Goal: Entertainment & Leisure: Browse casually

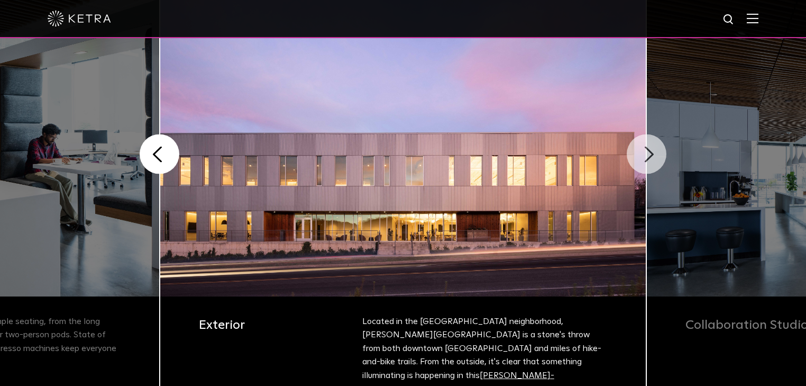
scroll to position [296, 0]
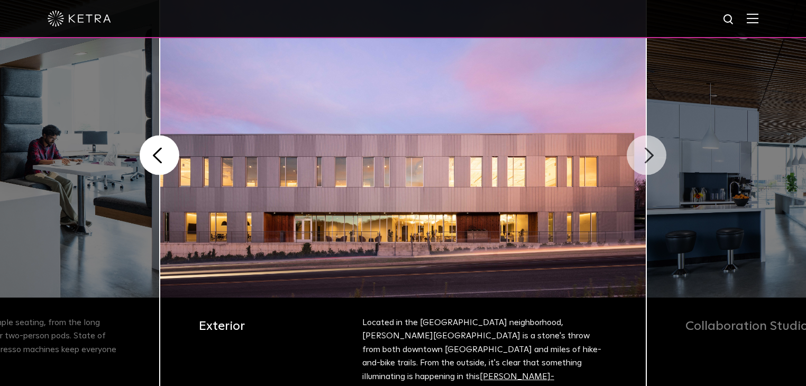
click at [636, 167] on button "Next" at bounding box center [647, 155] width 40 height 40
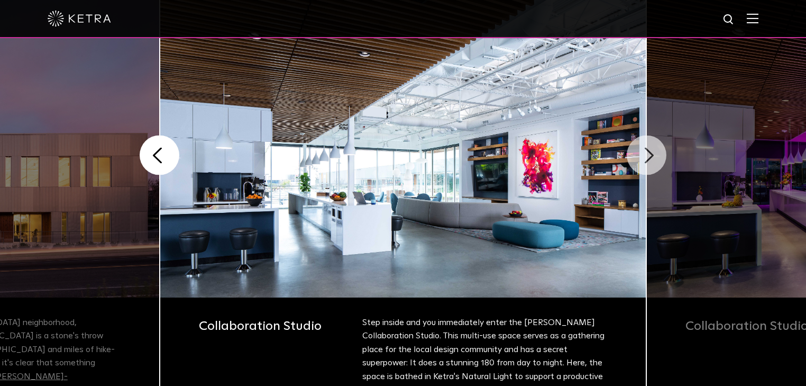
click at [636, 167] on button "Next" at bounding box center [647, 155] width 40 height 40
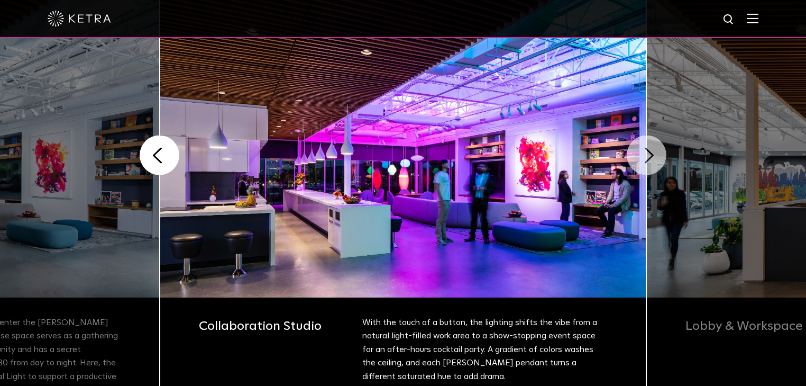
click at [636, 167] on button "Next" at bounding box center [647, 155] width 40 height 40
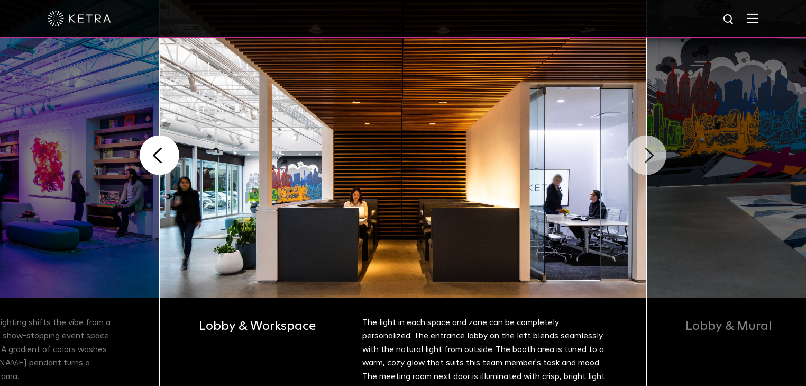
click at [636, 167] on button "Next" at bounding box center [647, 155] width 40 height 40
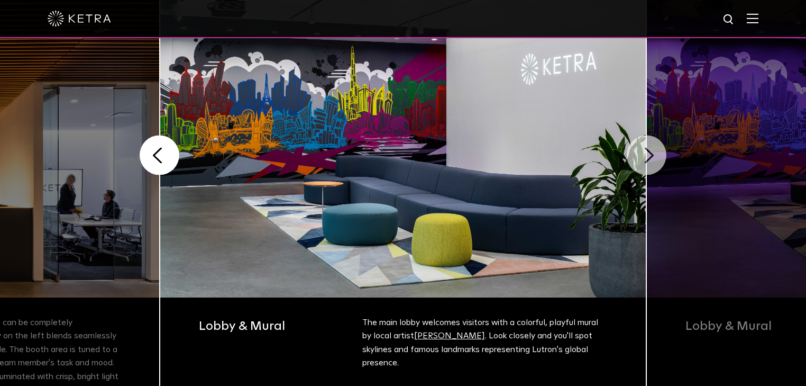
click at [642, 158] on button "Next" at bounding box center [647, 155] width 40 height 40
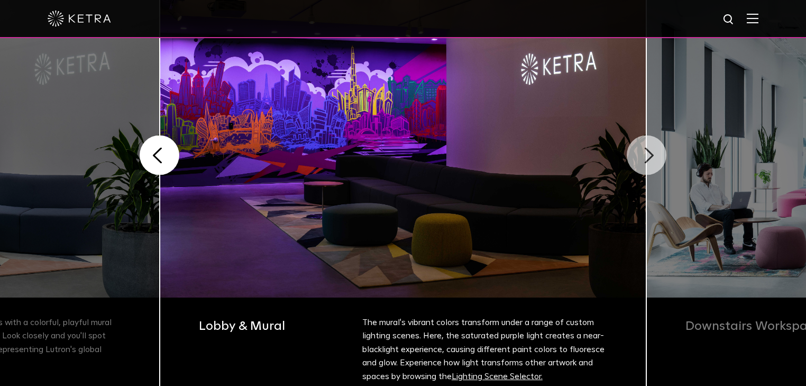
click at [642, 158] on button "Next" at bounding box center [647, 155] width 40 height 40
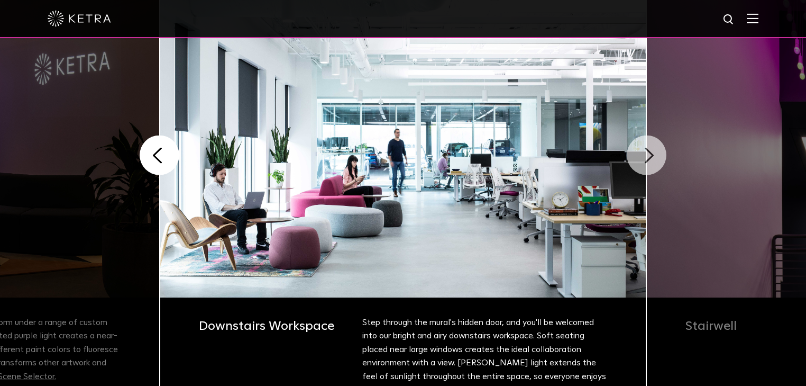
click at [642, 158] on button "Next" at bounding box center [647, 155] width 40 height 40
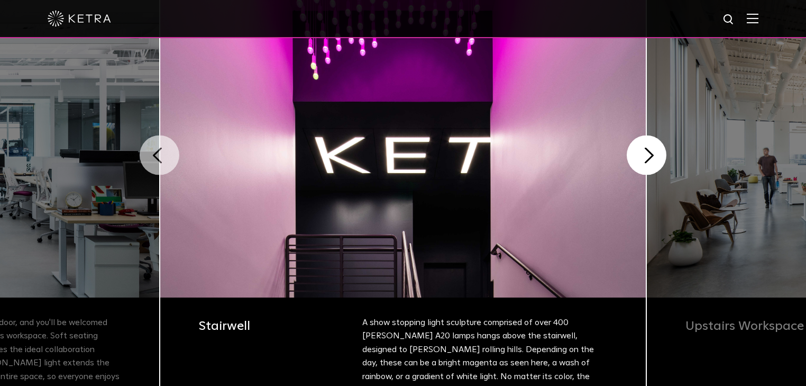
click at [154, 144] on button "Previous" at bounding box center [160, 155] width 40 height 40
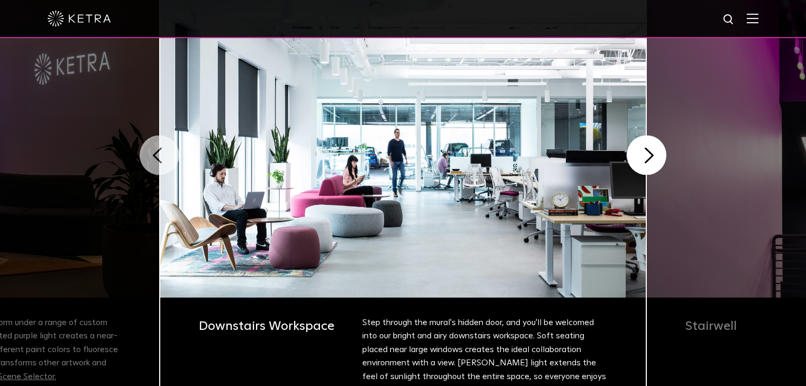
click at [154, 144] on button "Previous" at bounding box center [160, 155] width 40 height 40
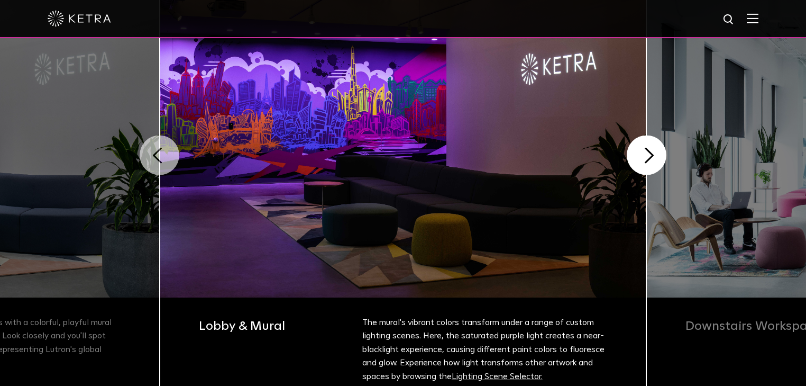
click at [154, 144] on button "Previous" at bounding box center [160, 155] width 40 height 40
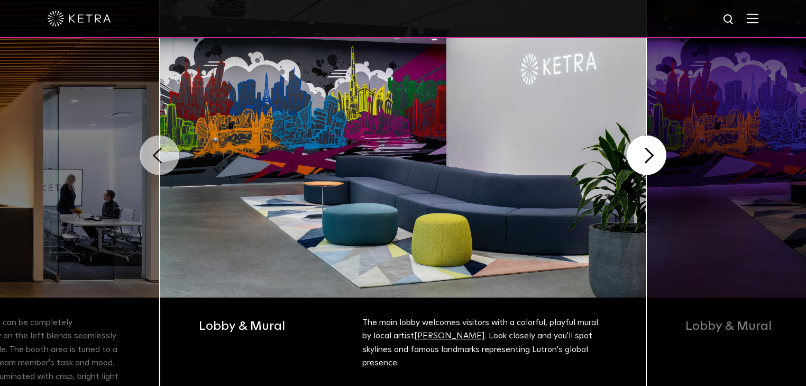
click at [154, 144] on button "Previous" at bounding box center [160, 155] width 40 height 40
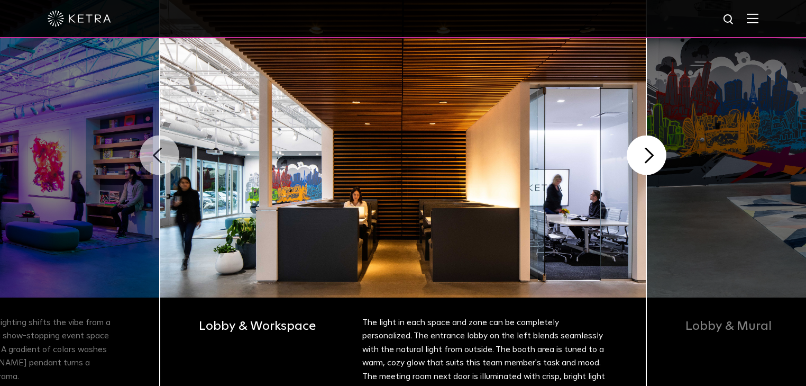
click at [154, 149] on button "Previous" at bounding box center [160, 155] width 40 height 40
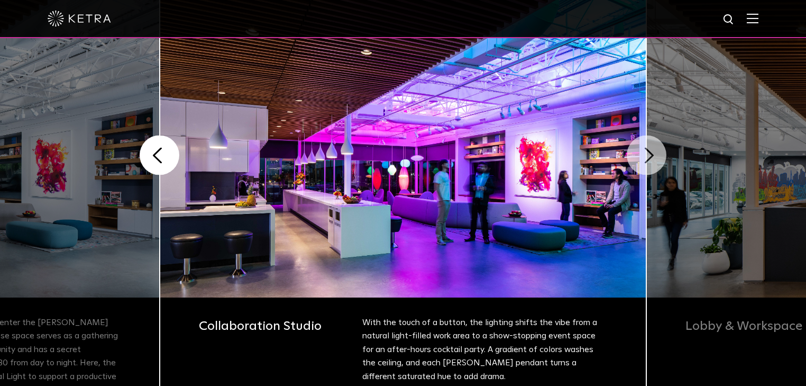
click at [652, 157] on button "Next" at bounding box center [647, 155] width 40 height 40
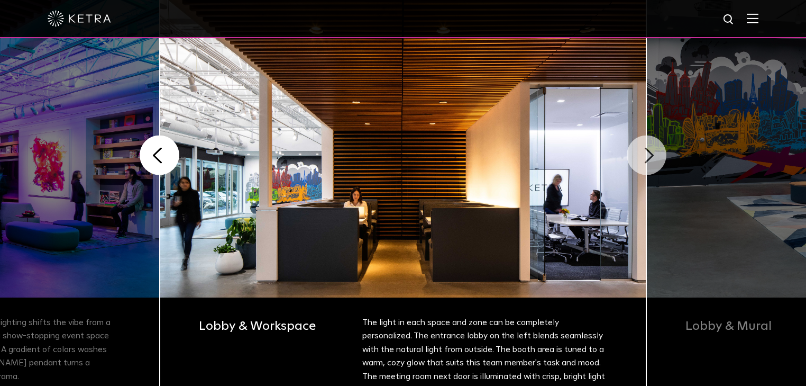
click at [651, 157] on button "Next" at bounding box center [647, 155] width 40 height 40
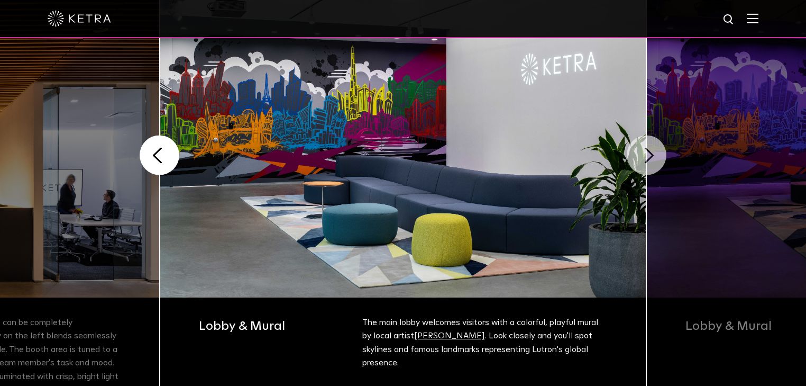
click at [651, 157] on button "Next" at bounding box center [647, 155] width 40 height 40
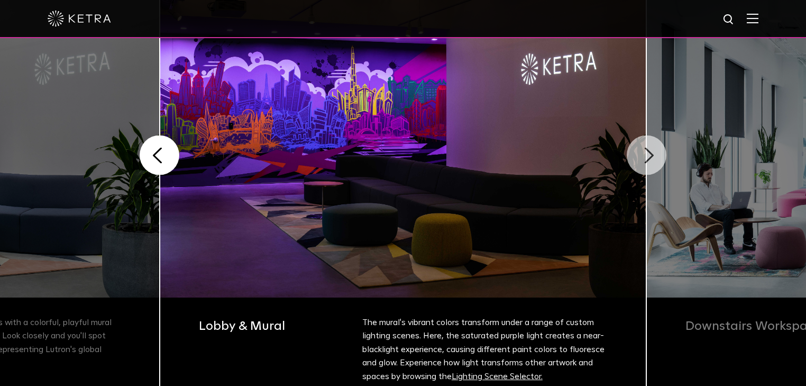
click at [651, 157] on button "Next" at bounding box center [647, 155] width 40 height 40
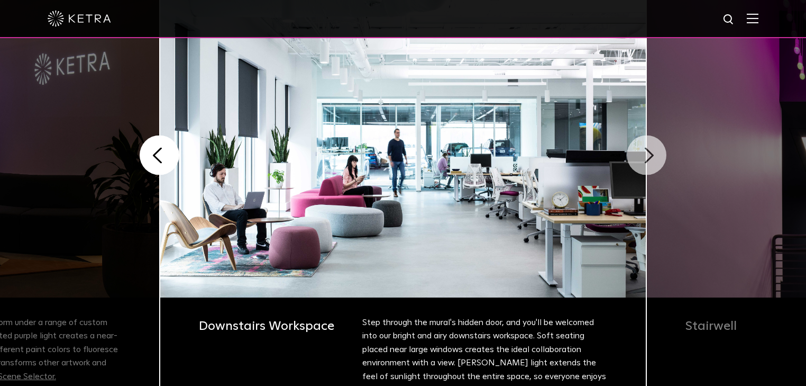
click at [651, 157] on button "Next" at bounding box center [647, 155] width 40 height 40
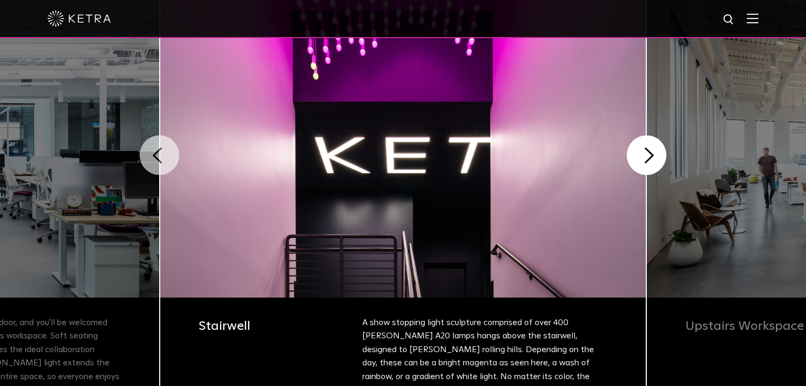
click at [163, 158] on button "Previous" at bounding box center [160, 155] width 40 height 40
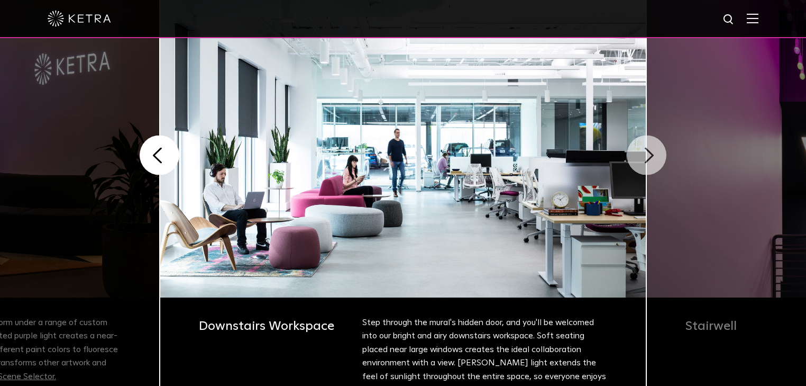
click at [648, 153] on button "Next" at bounding box center [647, 155] width 40 height 40
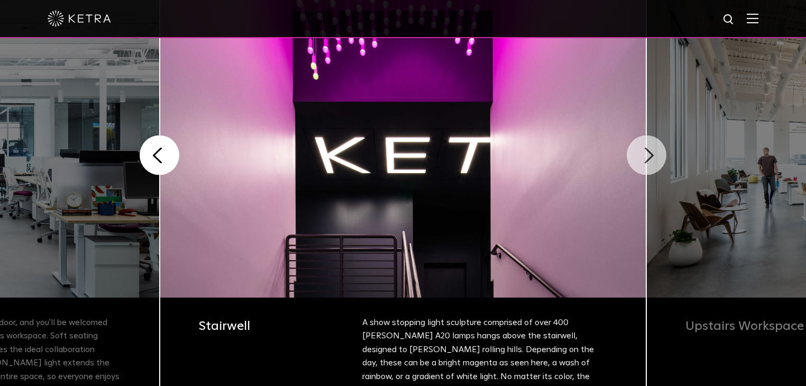
click at [643, 157] on button "Next" at bounding box center [647, 155] width 40 height 40
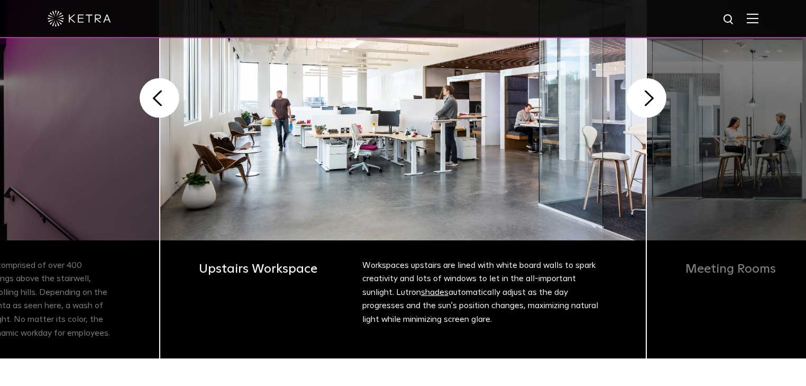
scroll to position [263, 0]
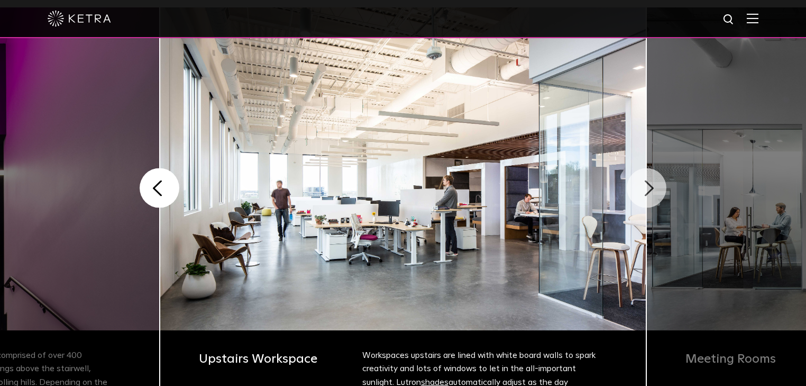
drag, startPoint x: 643, startPoint y: 181, endPoint x: 640, endPoint y: 176, distance: 6.6
click at [643, 179] on button "Next" at bounding box center [647, 188] width 40 height 40
